Goal: Transaction & Acquisition: Purchase product/service

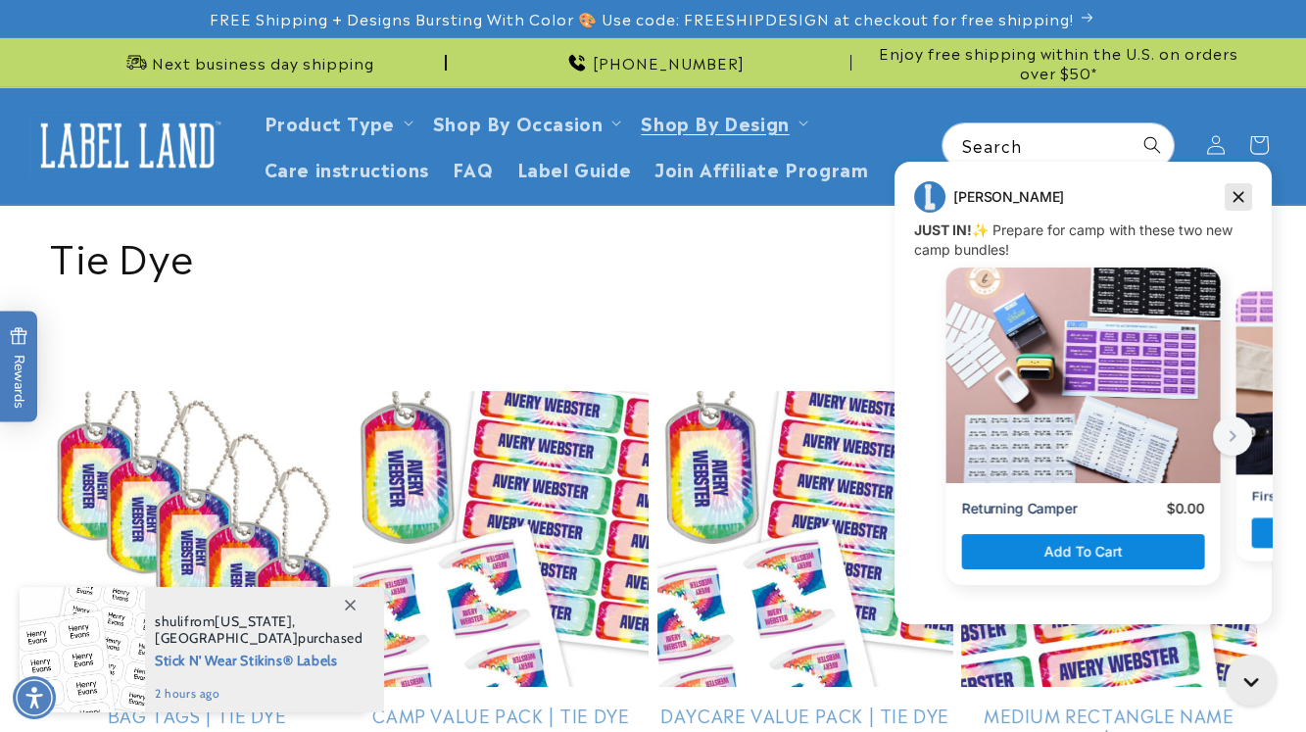
click at [1247, 195] on icon "Dismiss campaign" at bounding box center [1239, 197] width 20 height 24
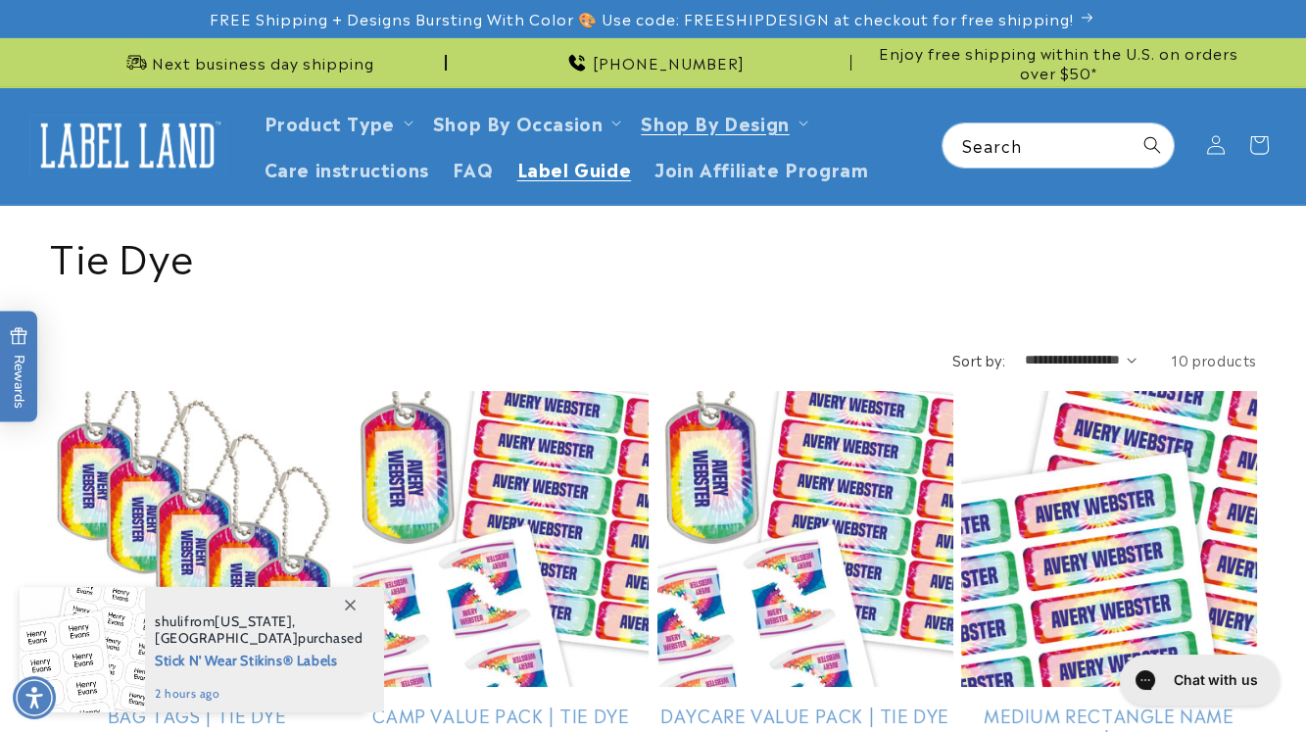
click at [610, 170] on span "Label Guide" at bounding box center [574, 168] width 115 height 23
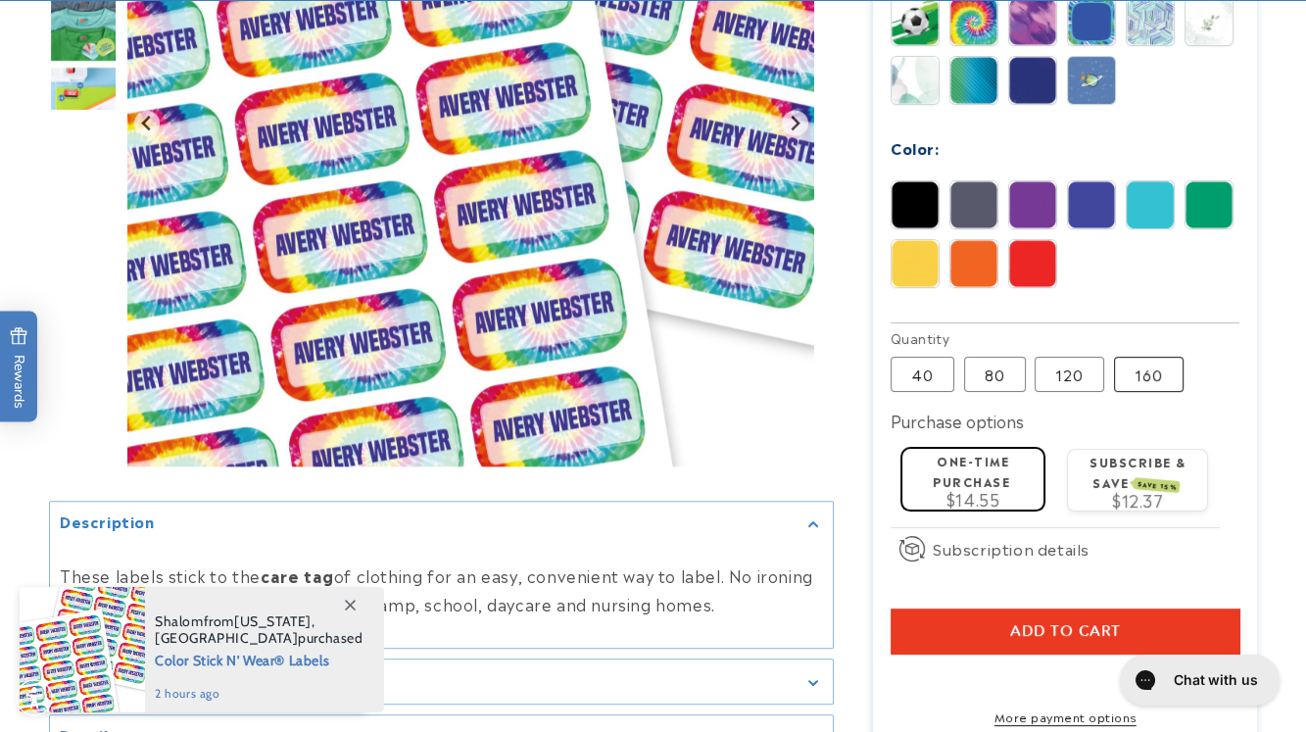
click at [1166, 380] on label "160 Variant sold out or unavailable" at bounding box center [1149, 374] width 70 height 35
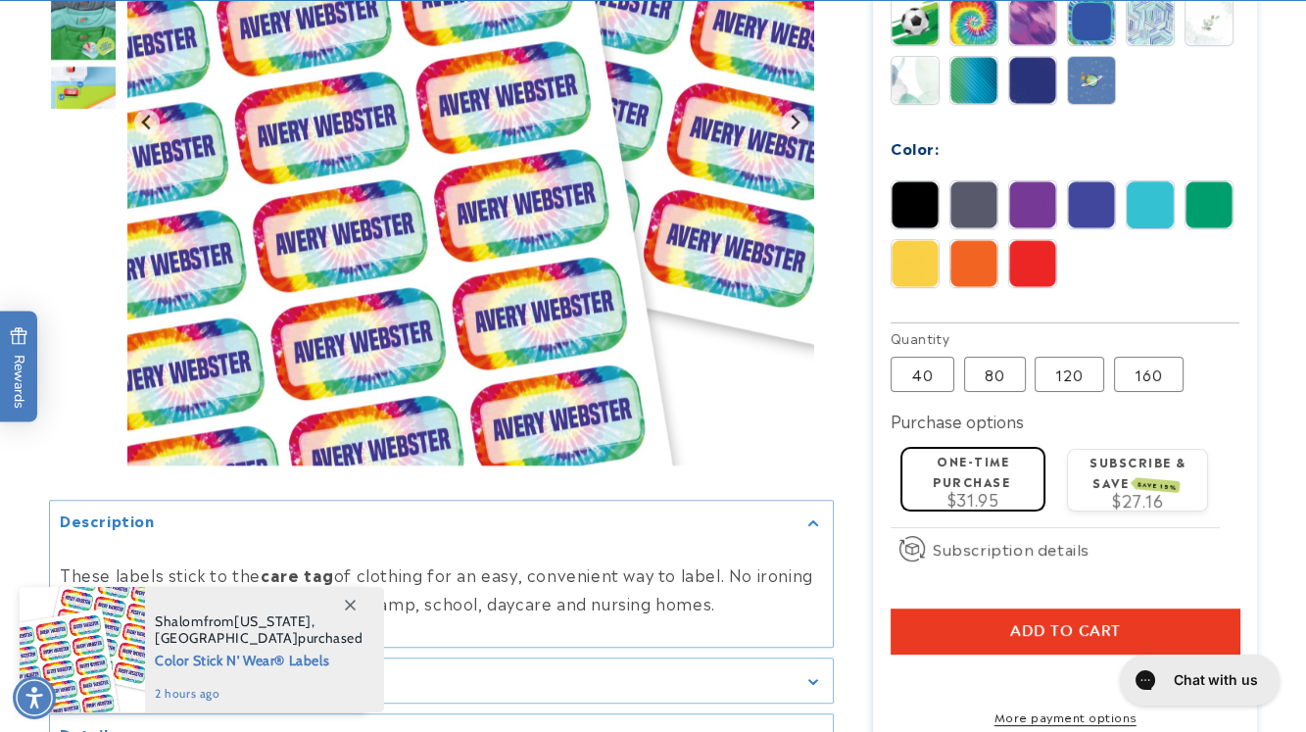
click at [1166, 380] on label "160 Variant sold out or unavailable" at bounding box center [1149, 374] width 70 height 35
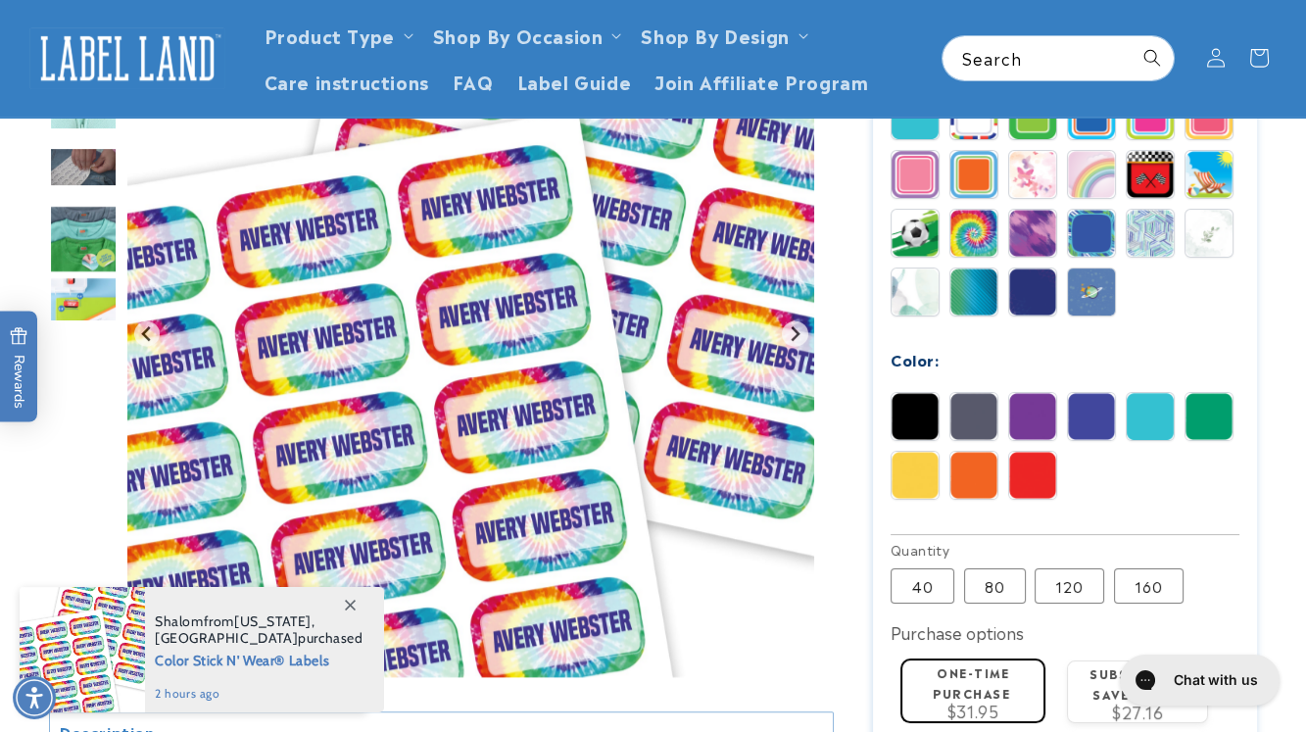
scroll to position [846, 0]
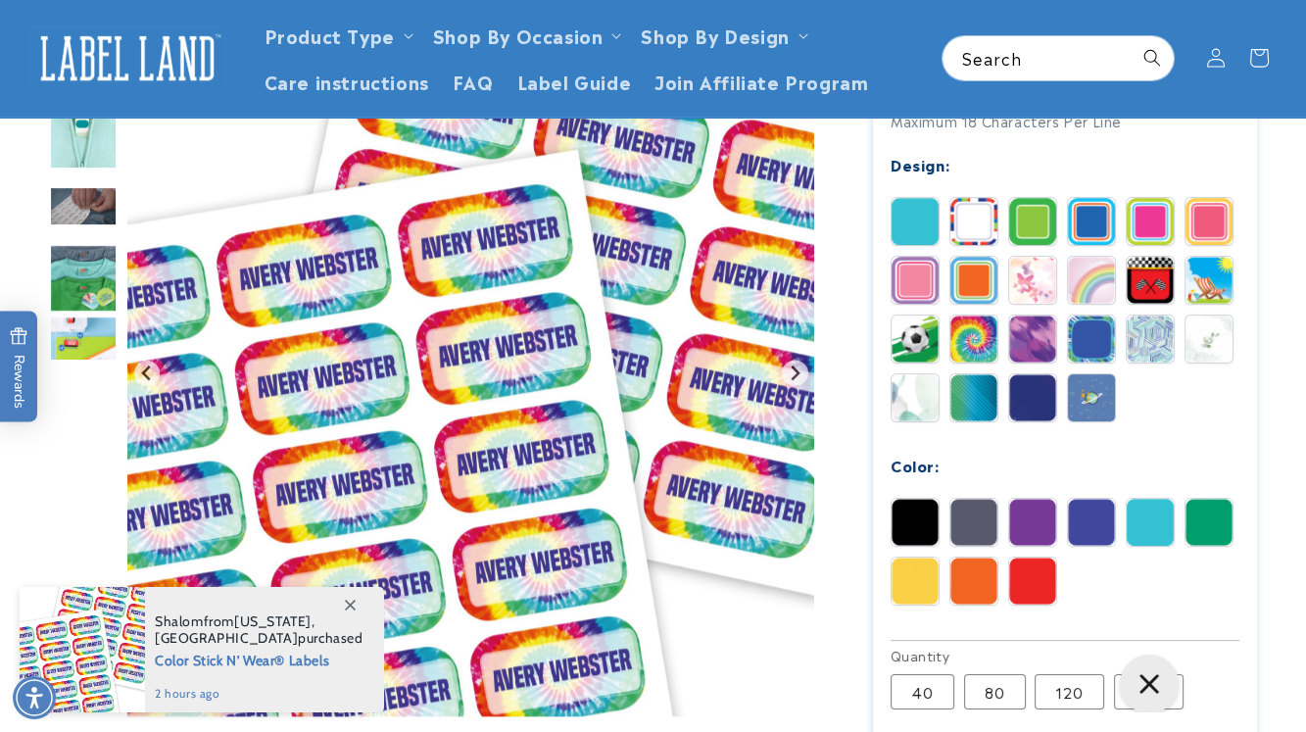
click at [968, 343] on img at bounding box center [973, 338] width 47 height 47
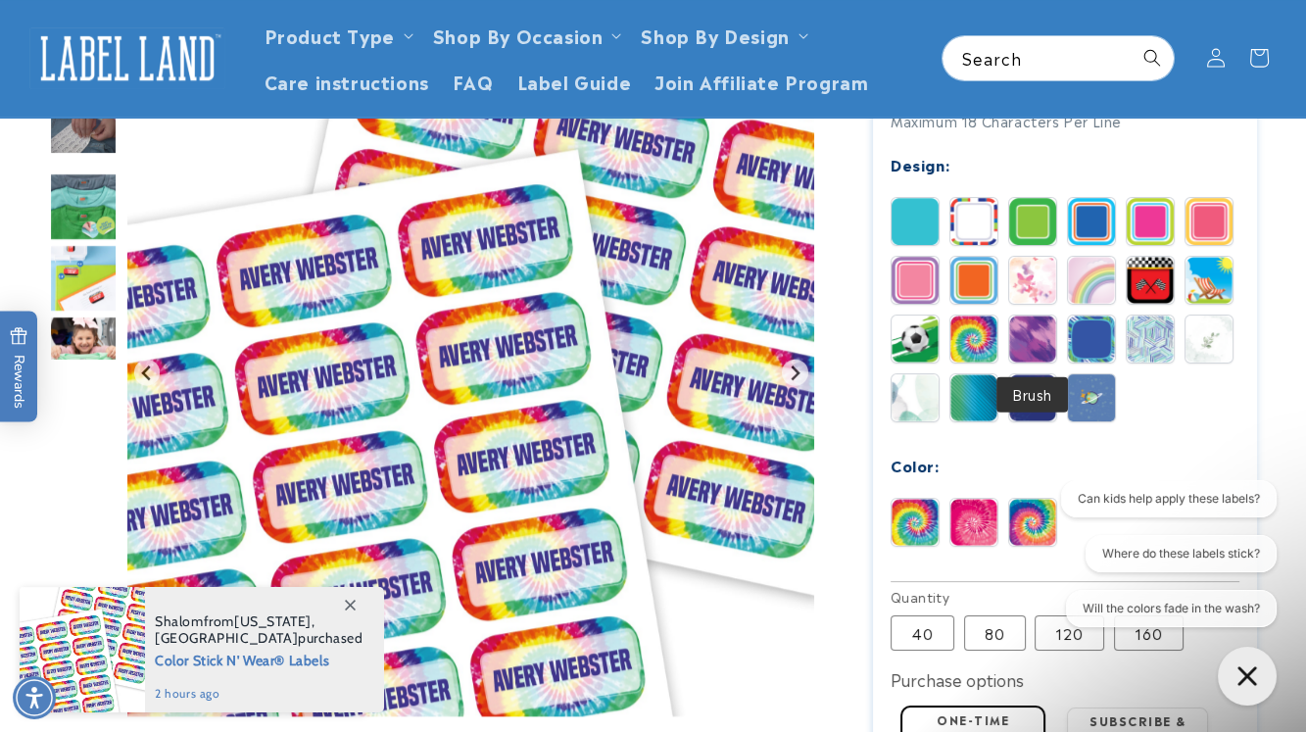
scroll to position [0, 0]
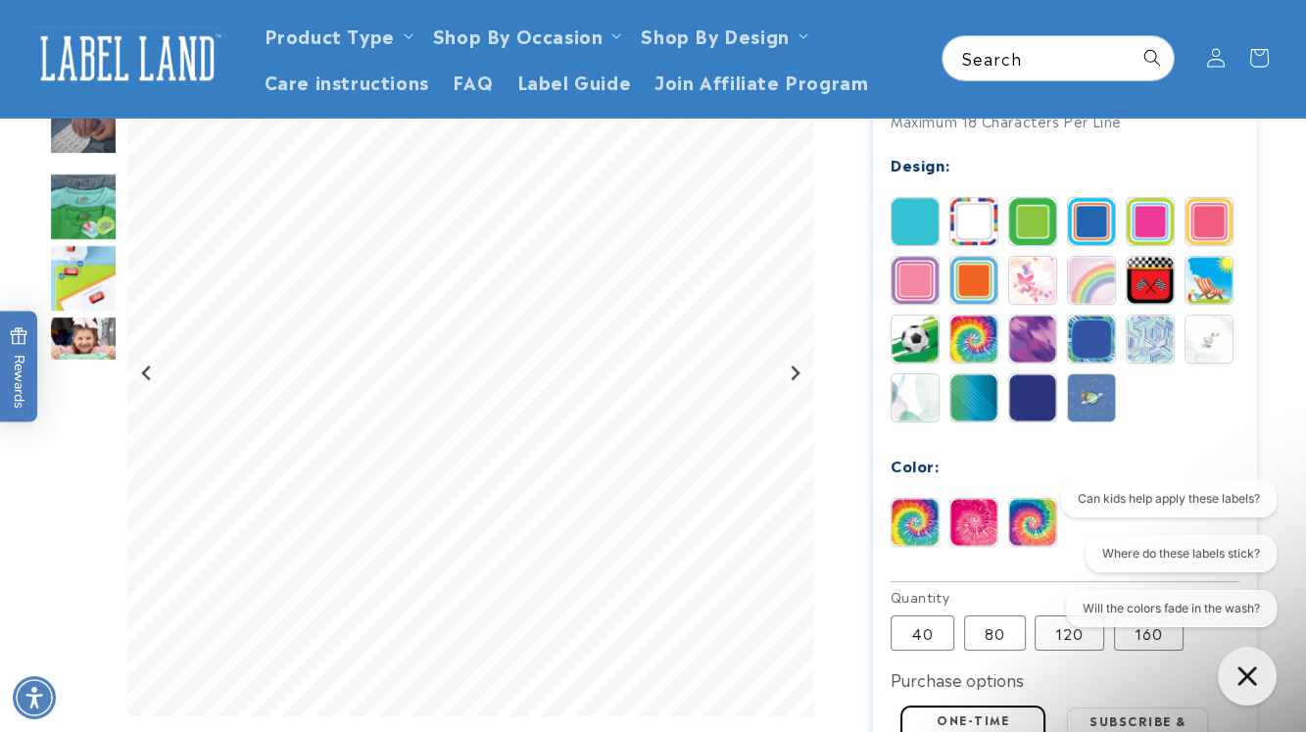
click at [1038, 335] on img at bounding box center [1032, 338] width 47 height 47
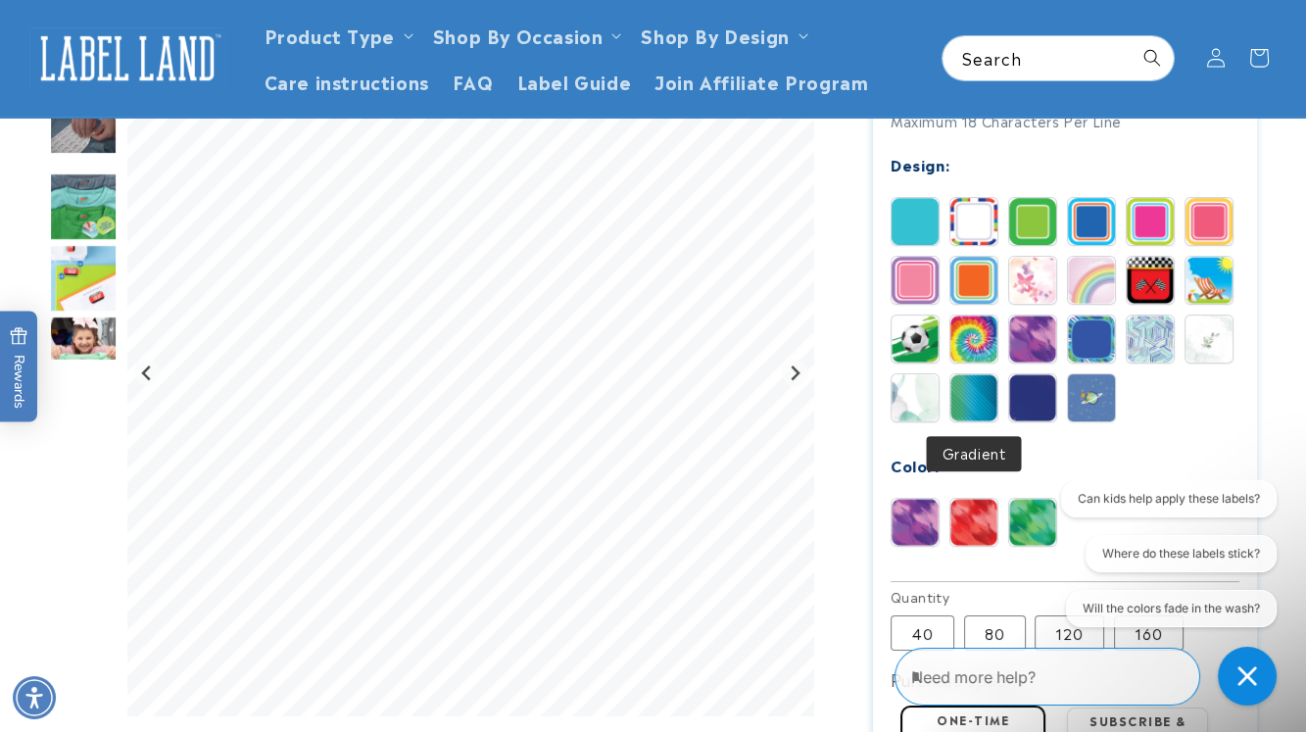
click at [973, 395] on img at bounding box center [973, 397] width 47 height 47
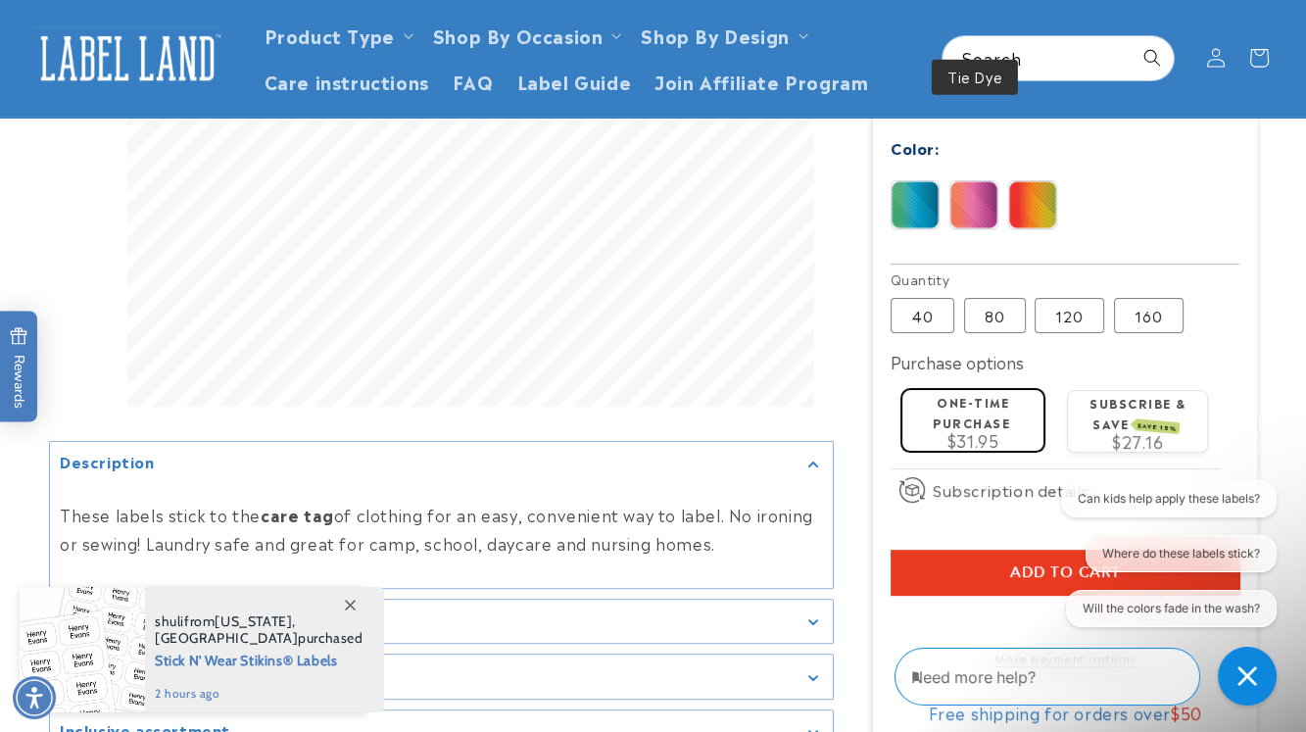
scroll to position [846, 0]
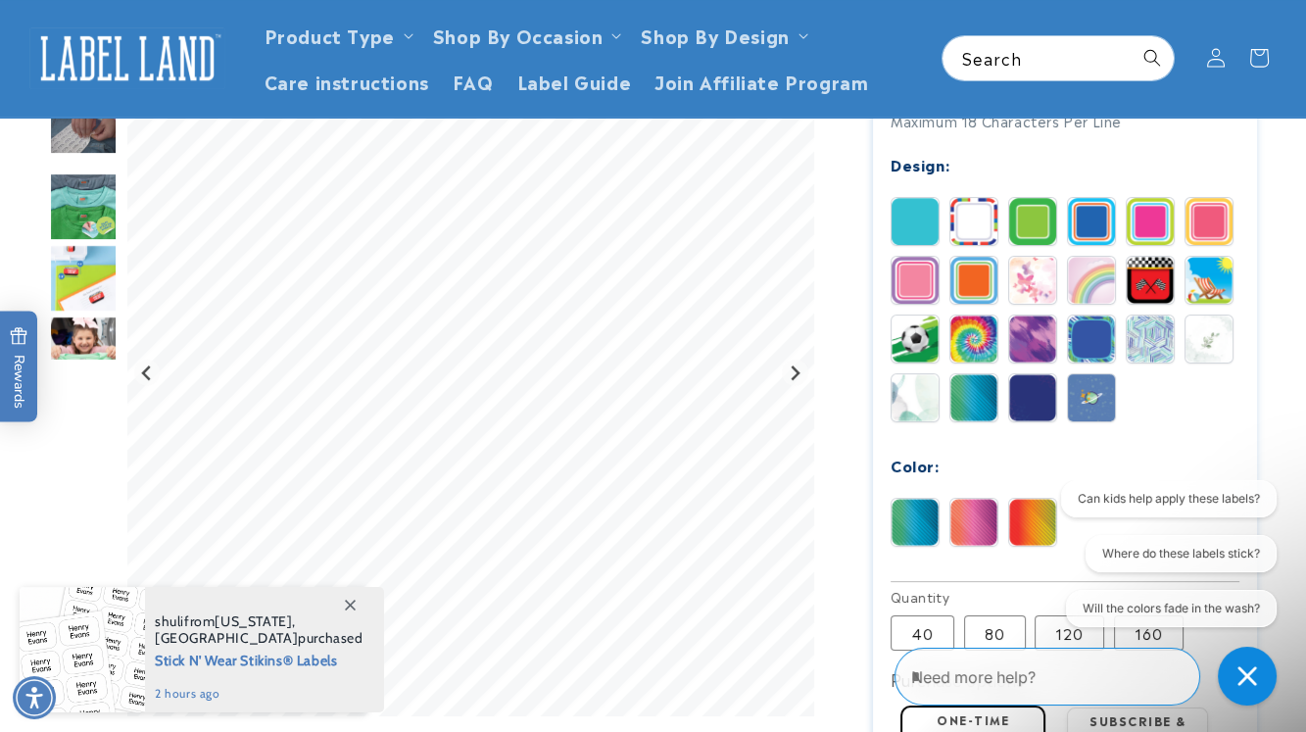
click at [981, 344] on img at bounding box center [973, 338] width 47 height 47
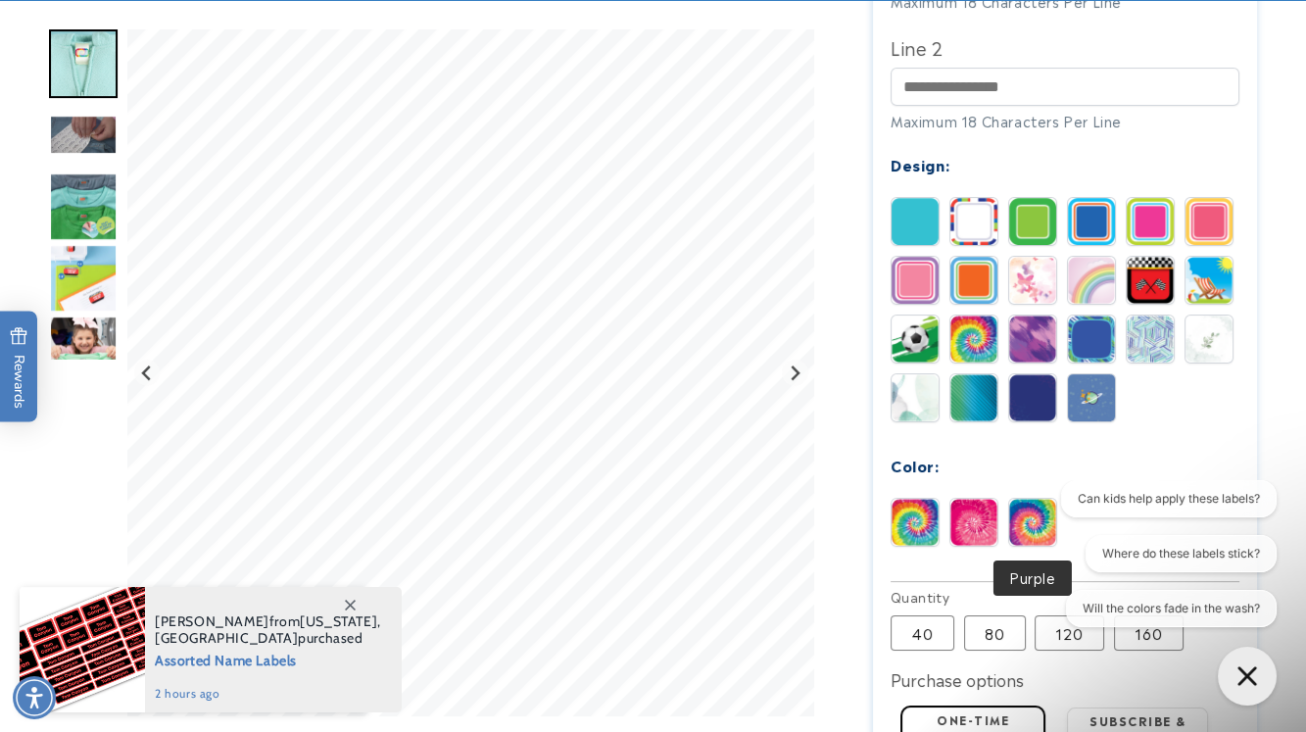
scroll to position [952, 0]
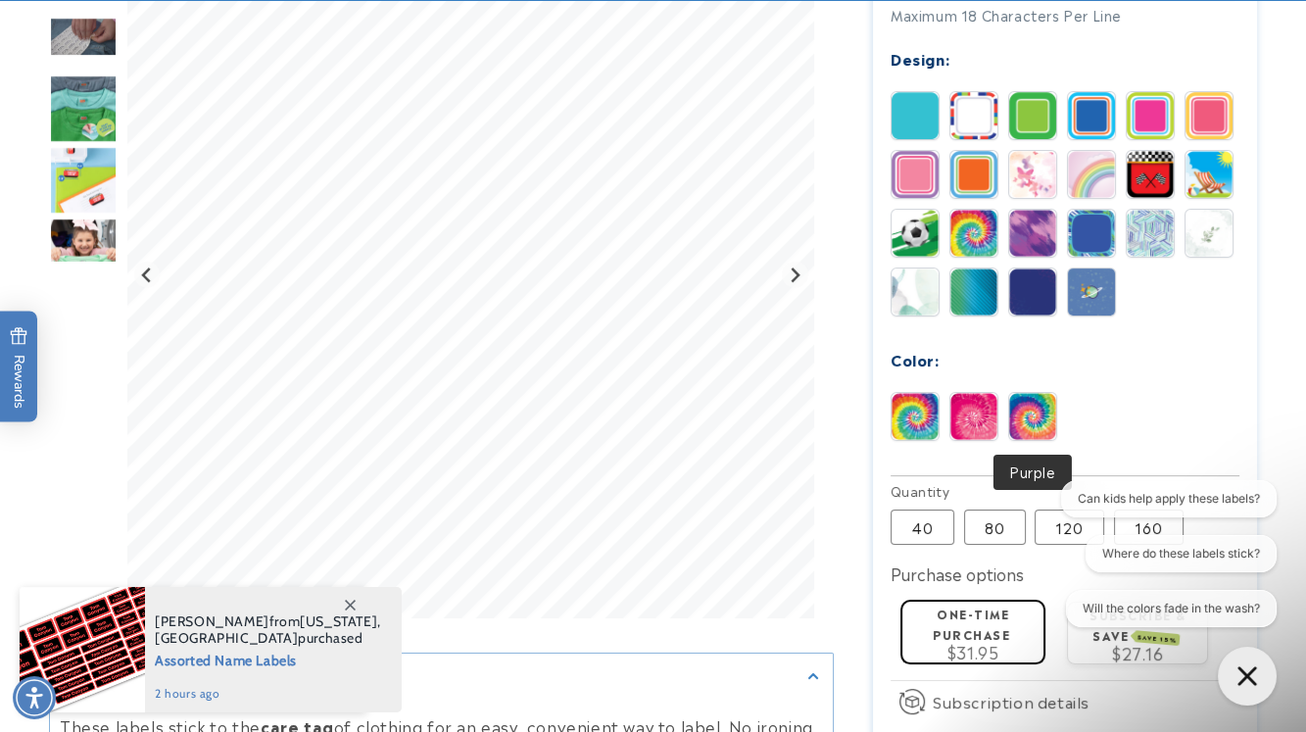
click at [969, 411] on img at bounding box center [973, 416] width 47 height 47
click at [1030, 415] on img at bounding box center [1032, 416] width 47 height 47
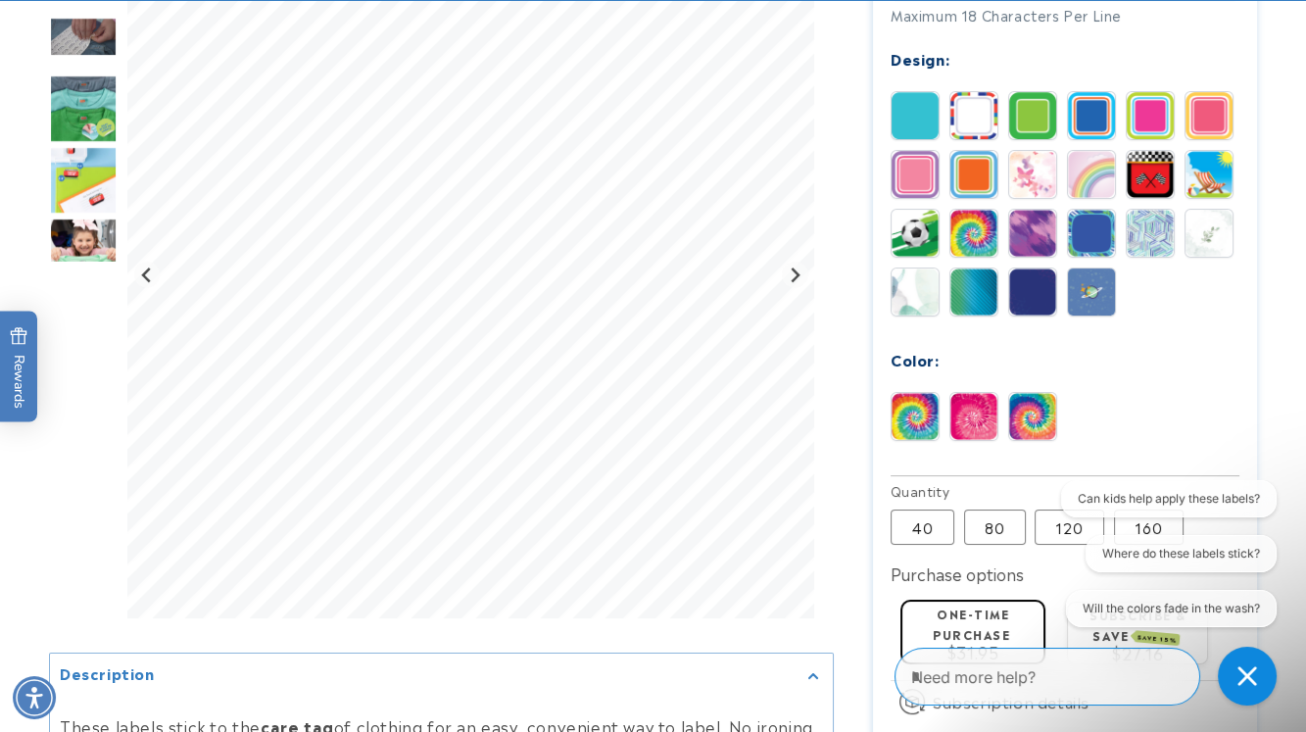
click at [1140, 224] on img at bounding box center [1150, 233] width 47 height 47
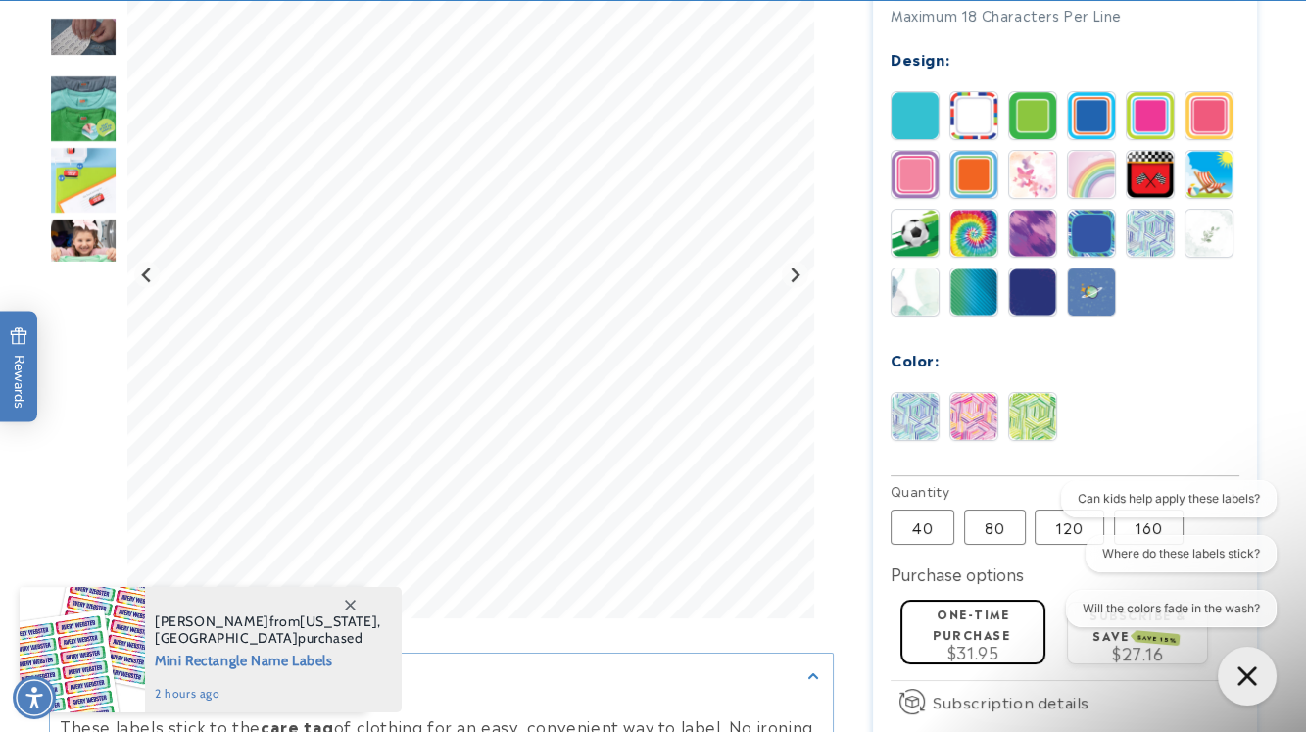
click at [1048, 181] on img at bounding box center [1032, 174] width 47 height 47
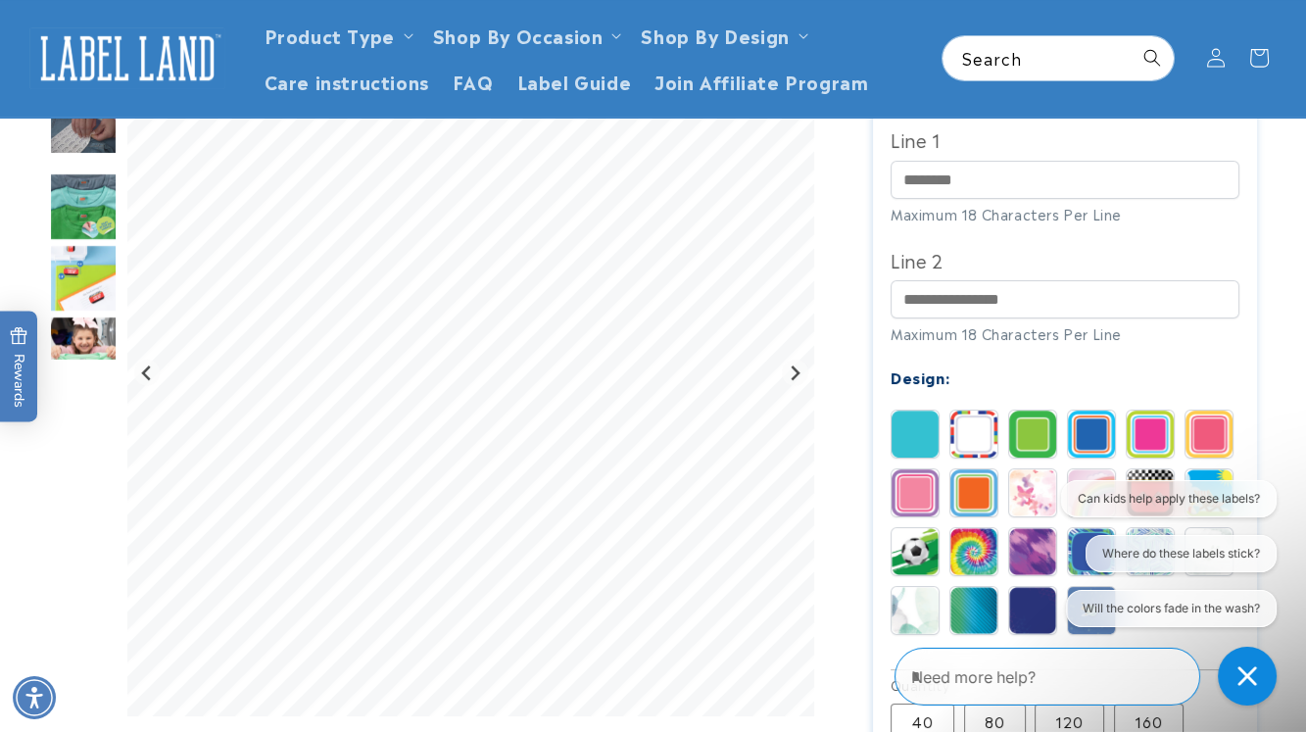
scroll to position [106, 0]
